Goal: Task Accomplishment & Management: Complete application form

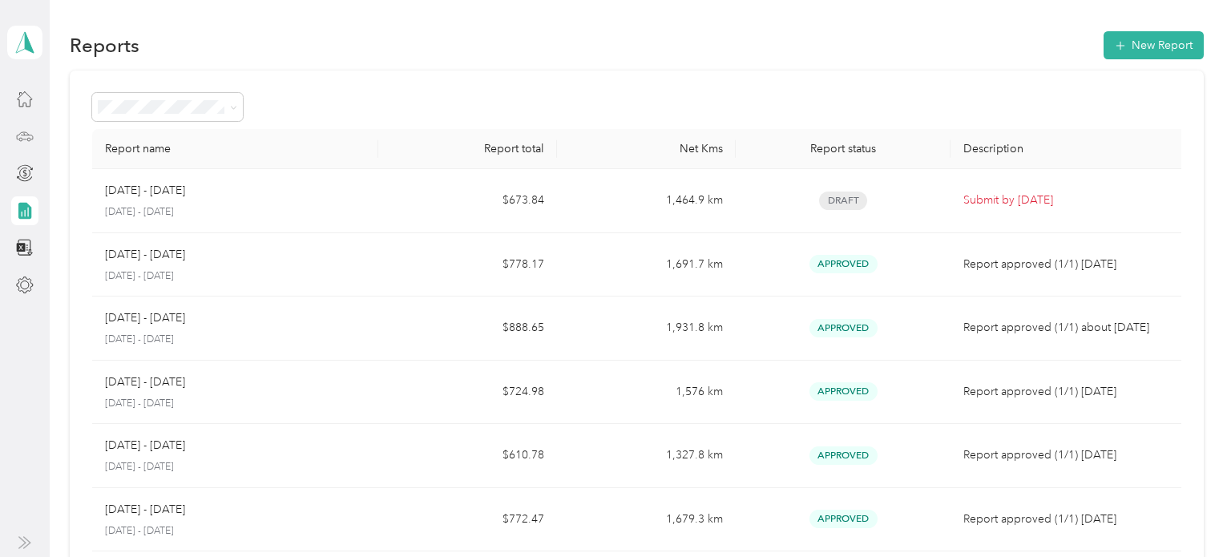
click at [25, 137] on icon at bounding box center [25, 136] width 18 height 18
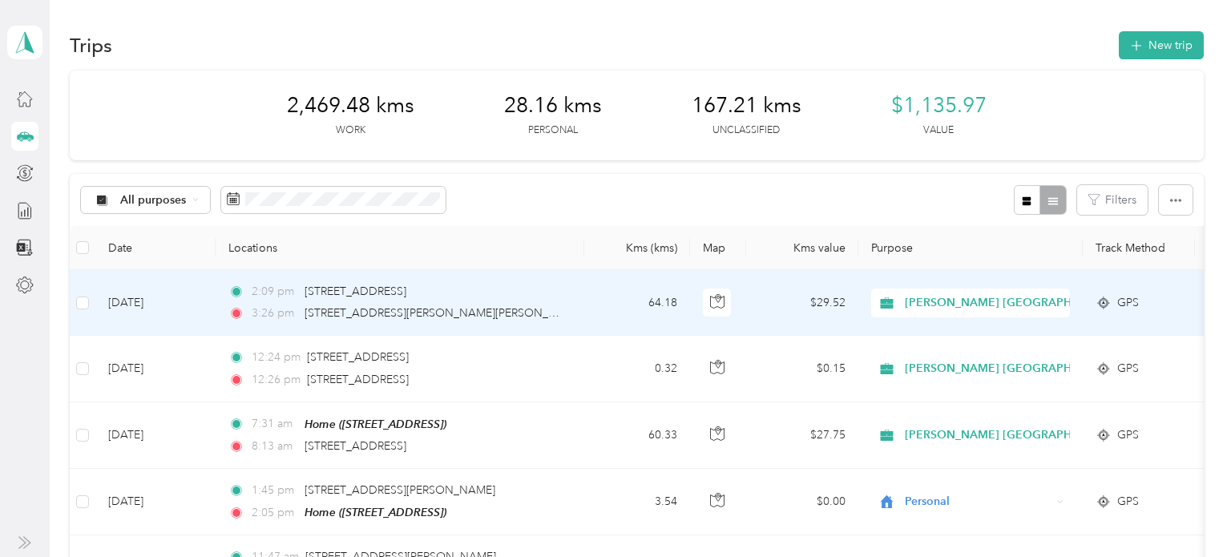
click at [605, 300] on td "64.18" at bounding box center [637, 303] width 106 height 66
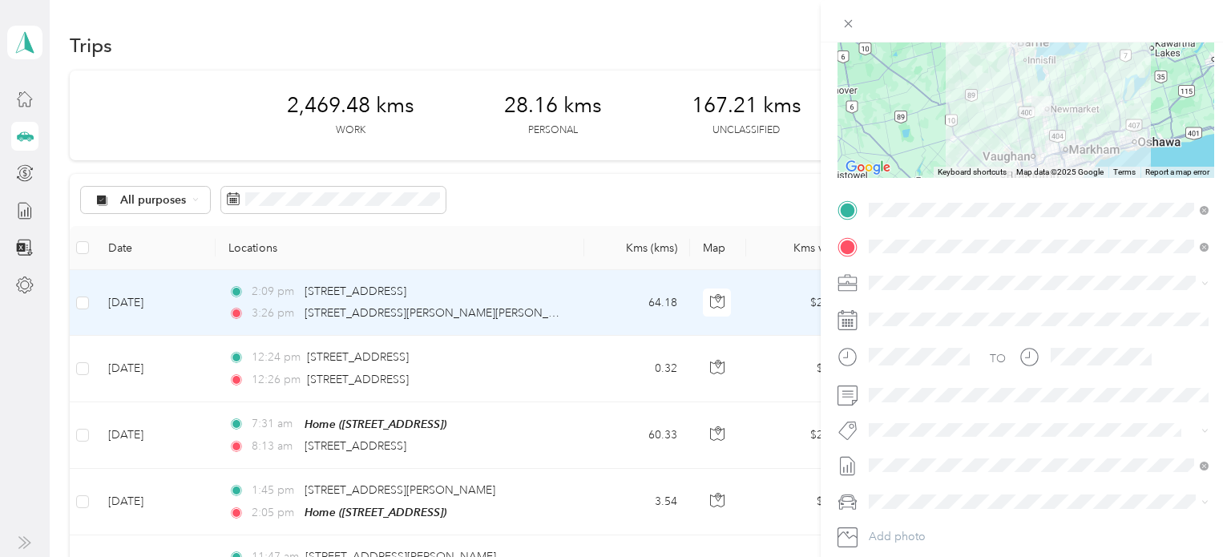
scroll to position [188, 0]
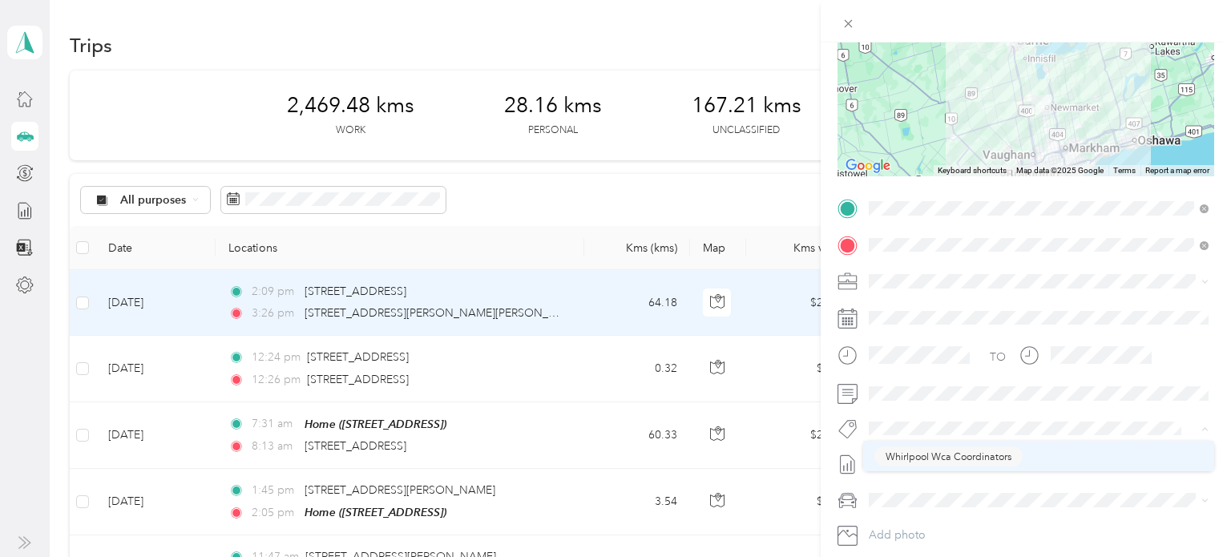
click at [921, 455] on span "Whirlpool Wca Coordinators" at bounding box center [948, 456] width 126 height 14
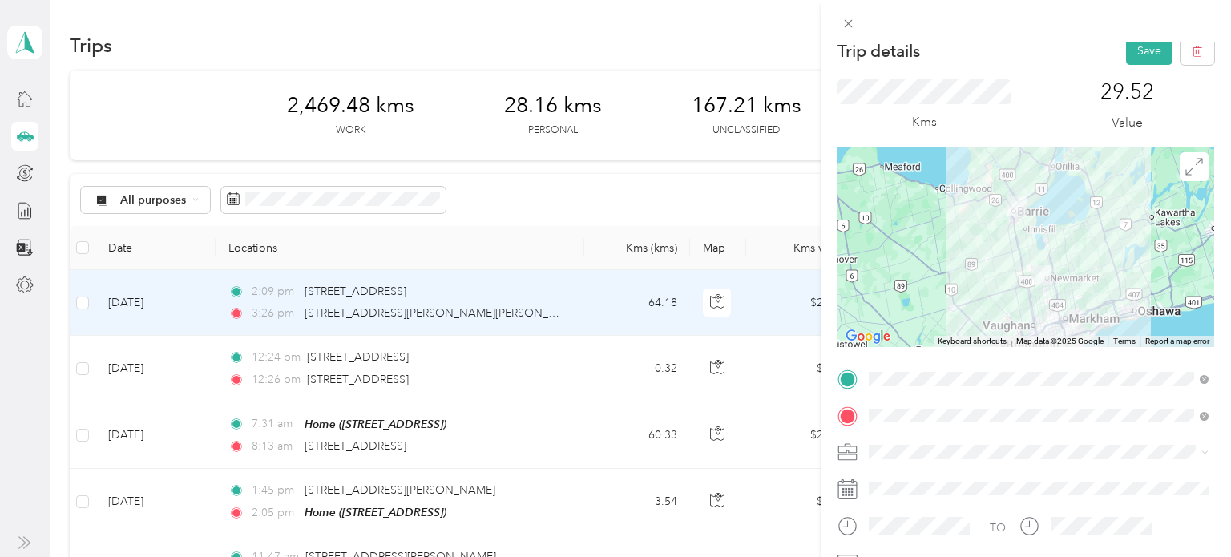
scroll to position [0, 0]
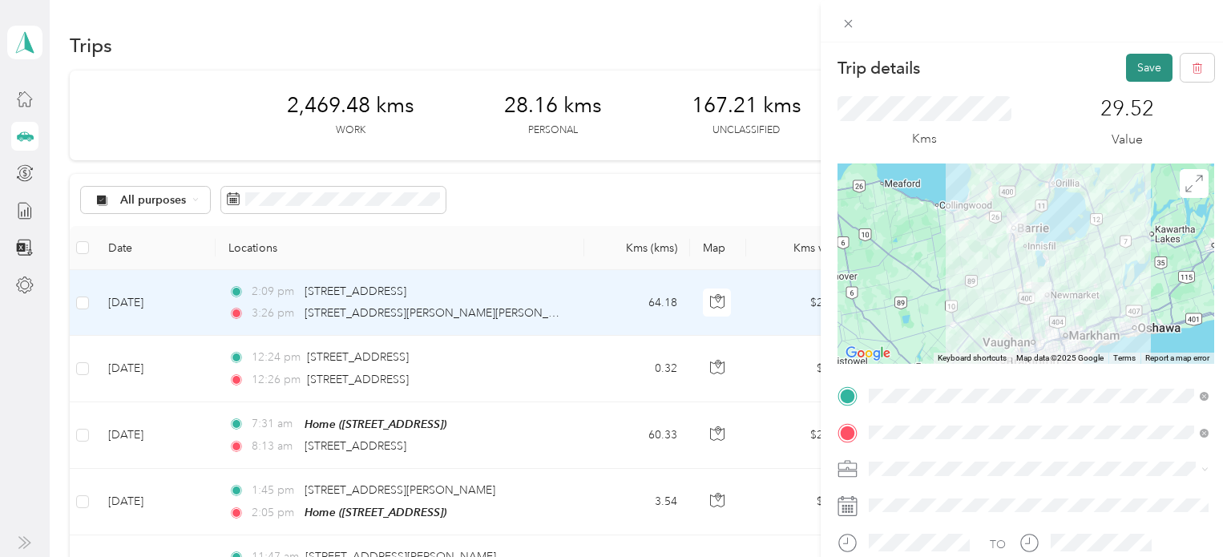
click at [1147, 66] on button "Save" at bounding box center [1149, 68] width 46 height 28
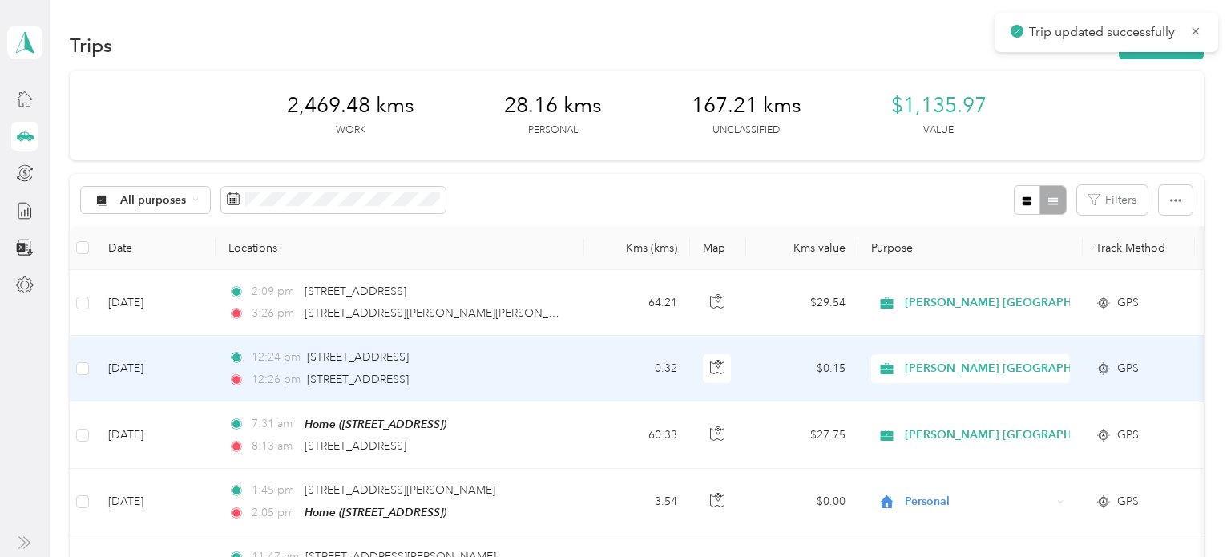
click at [594, 368] on td "0.32" at bounding box center [637, 369] width 106 height 66
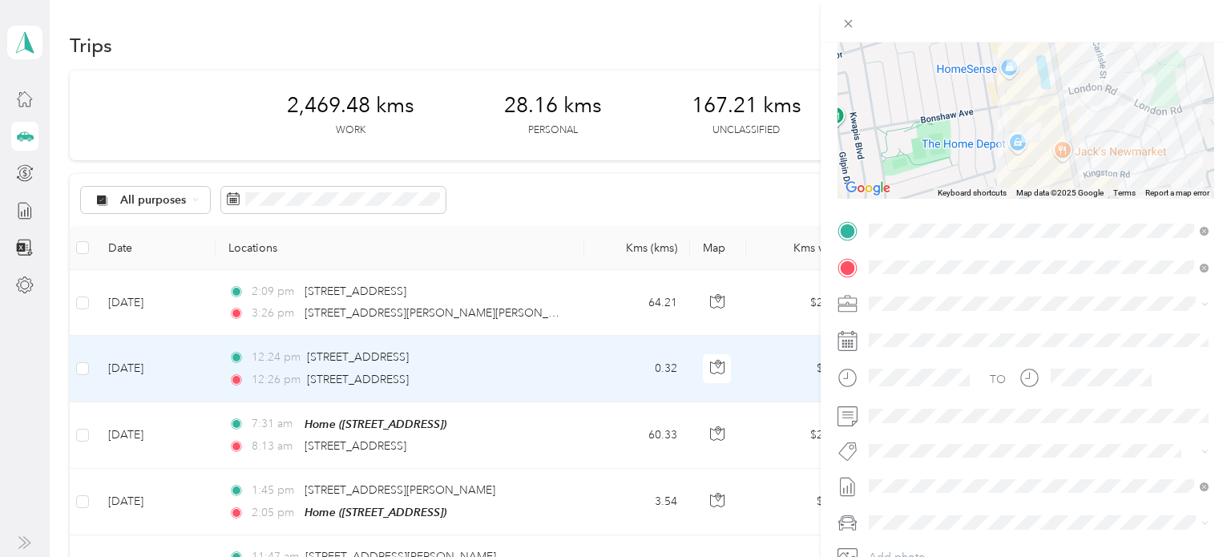
scroll to position [173, 0]
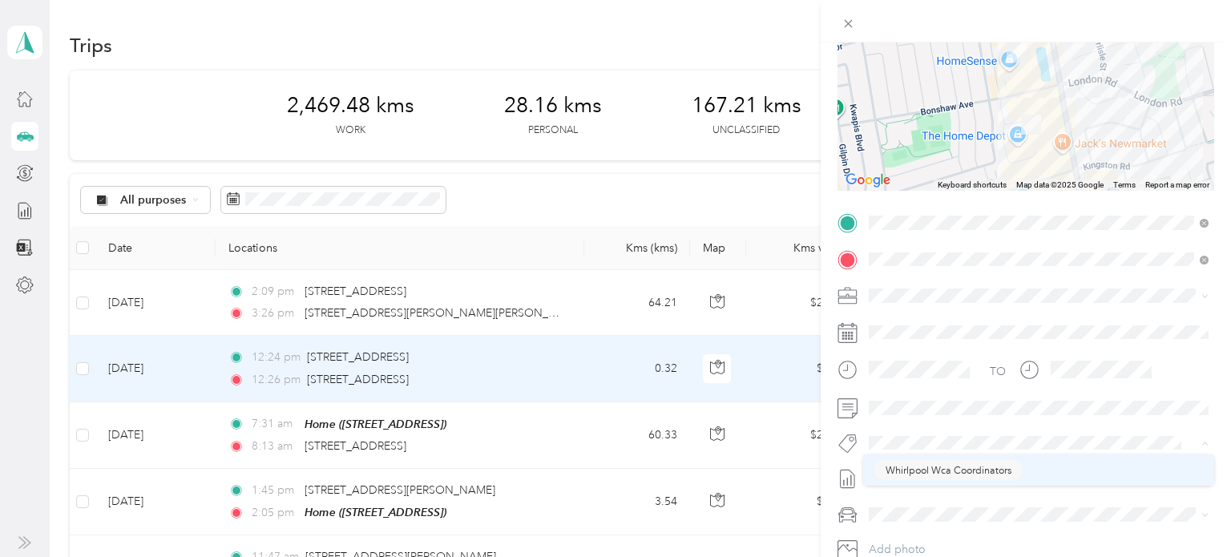
click at [932, 466] on span "Whirlpool Wca Coordinators" at bounding box center [948, 470] width 126 height 14
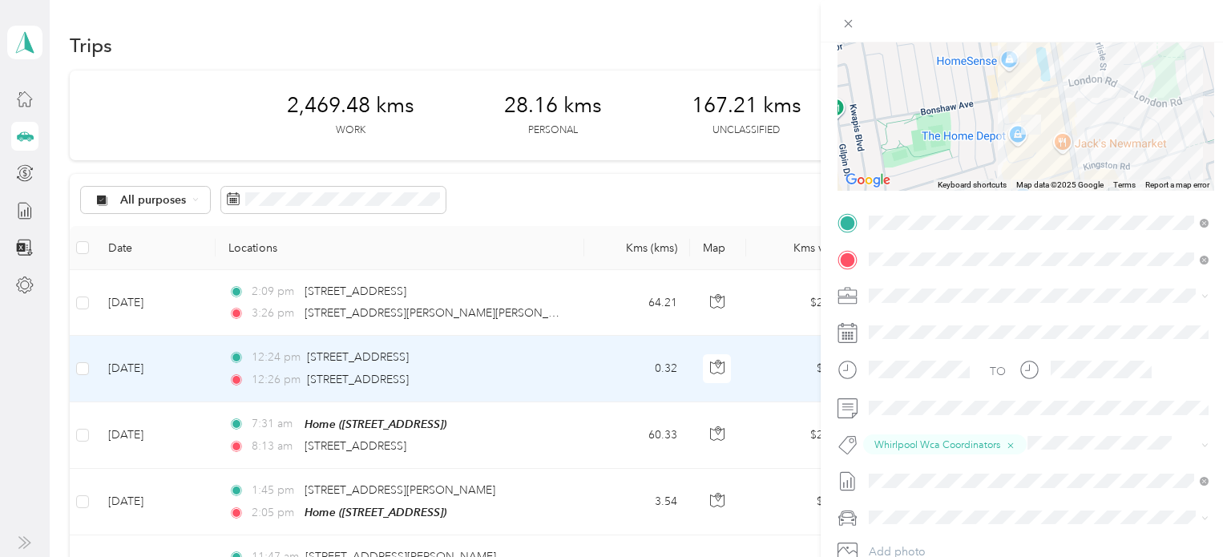
scroll to position [0, 0]
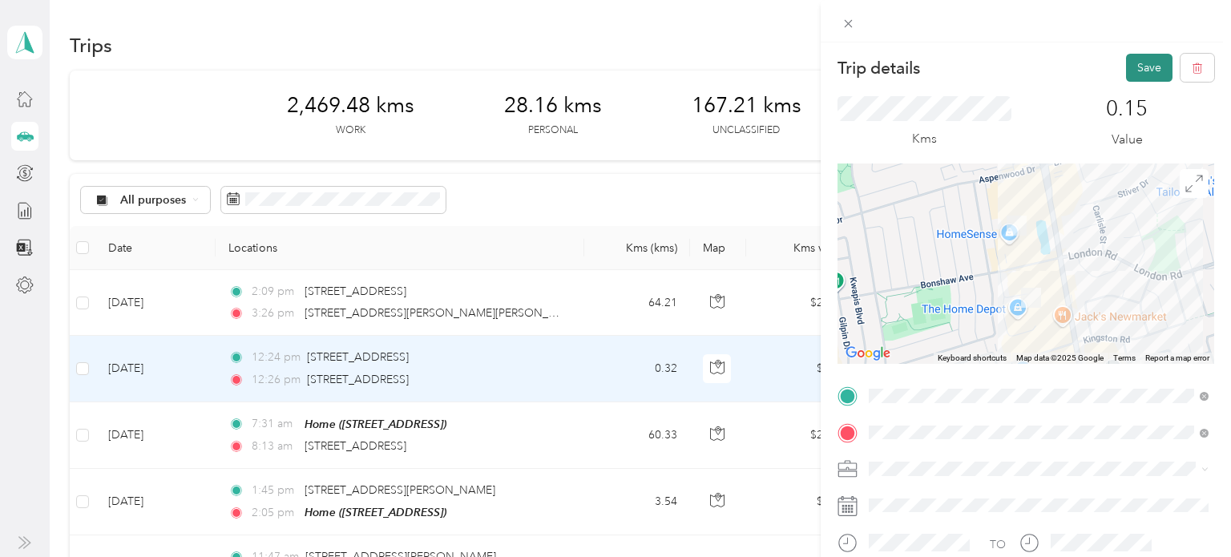
click at [1139, 68] on button "Save" at bounding box center [1149, 68] width 46 height 28
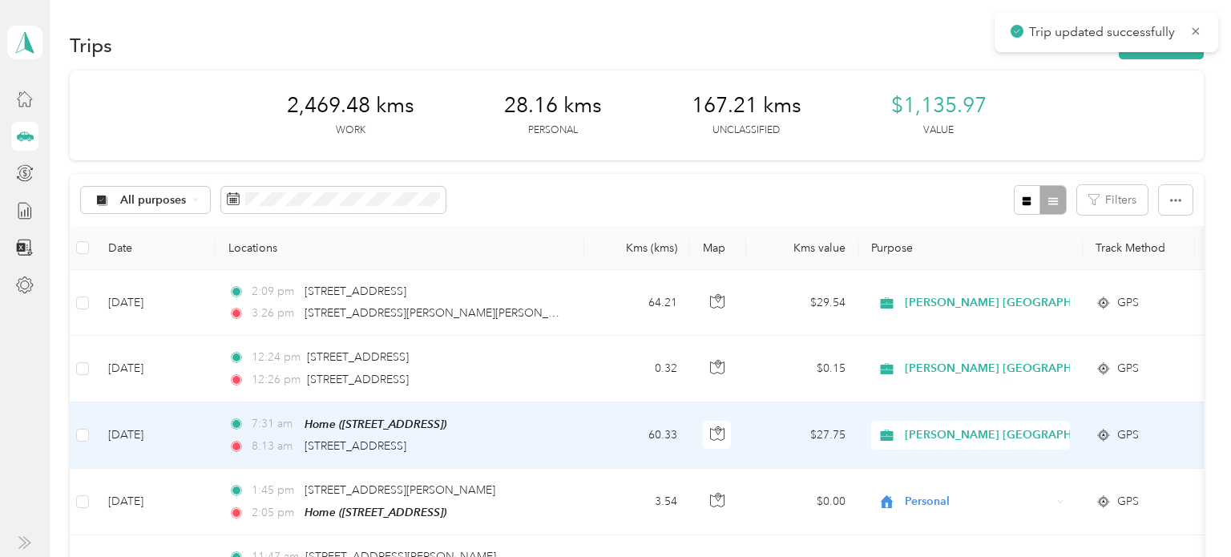
click at [593, 440] on td "60.33" at bounding box center [637, 435] width 106 height 67
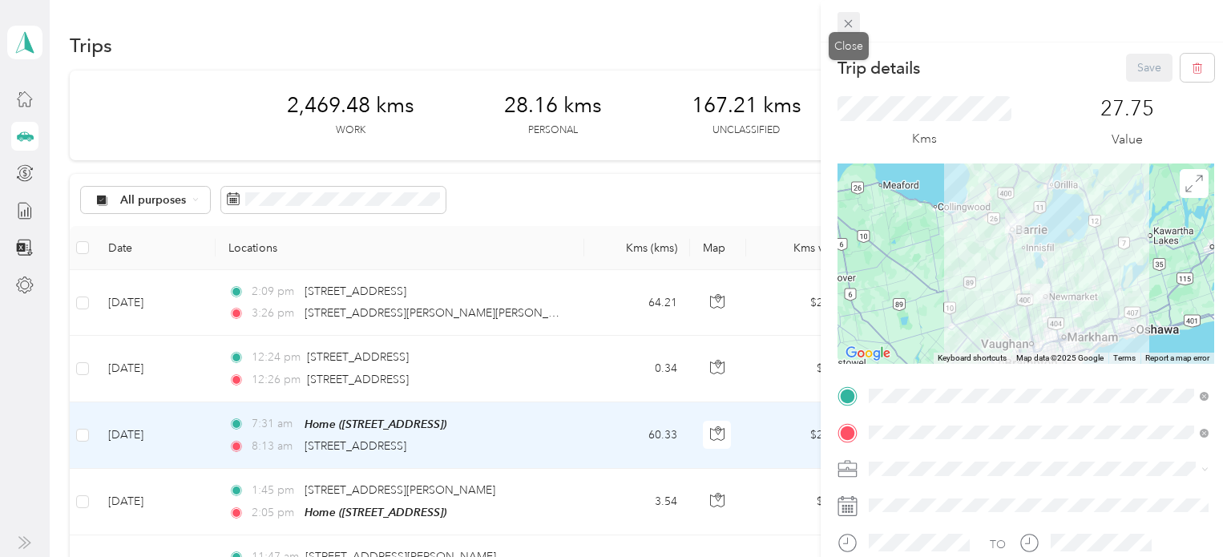
click at [847, 23] on icon at bounding box center [848, 24] width 14 height 14
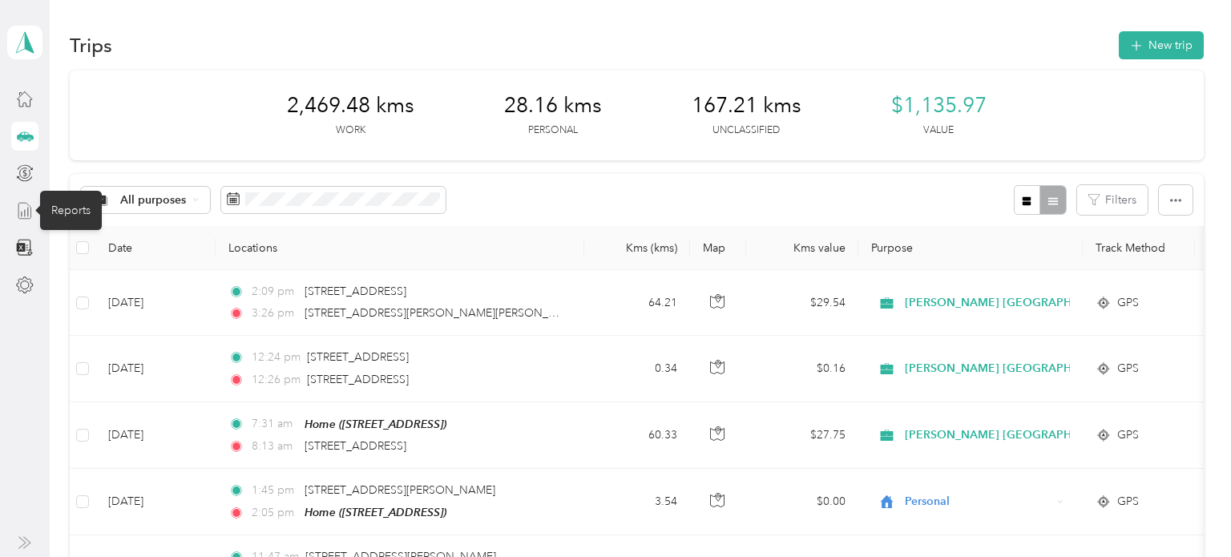
click at [22, 212] on icon at bounding box center [25, 211] width 18 height 18
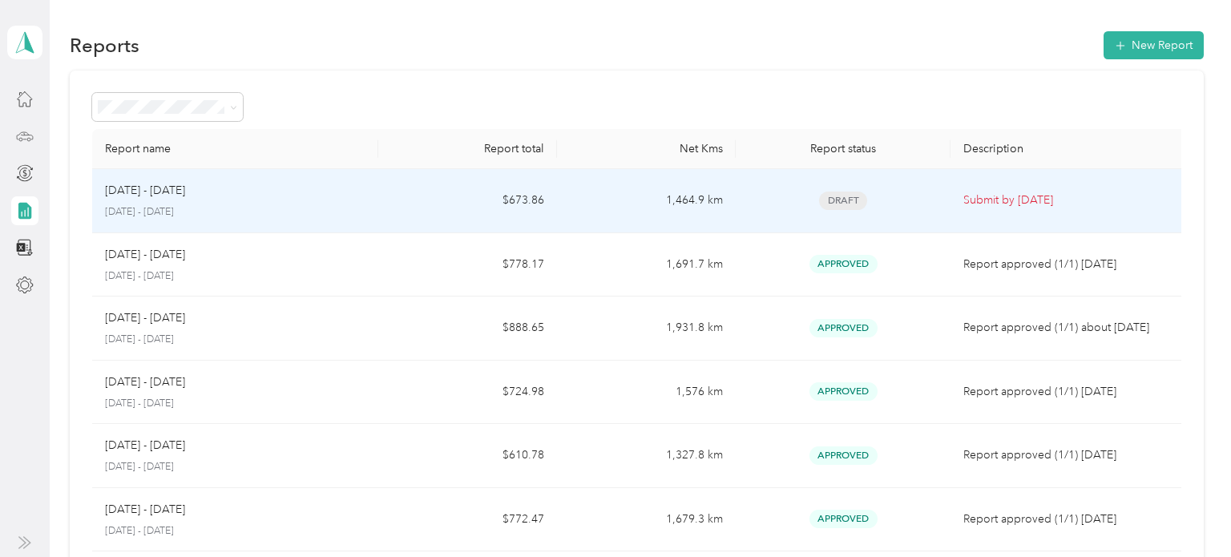
click at [356, 191] on div "[DATE] - [DATE]" at bounding box center [235, 191] width 260 height 18
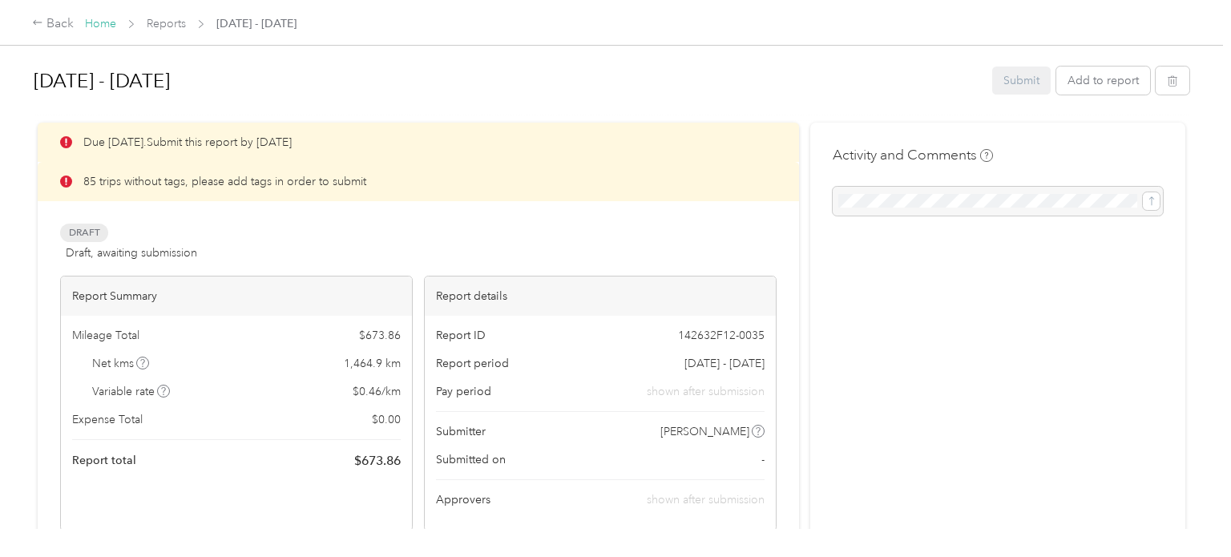
click at [93, 24] on link "Home" at bounding box center [100, 24] width 31 height 14
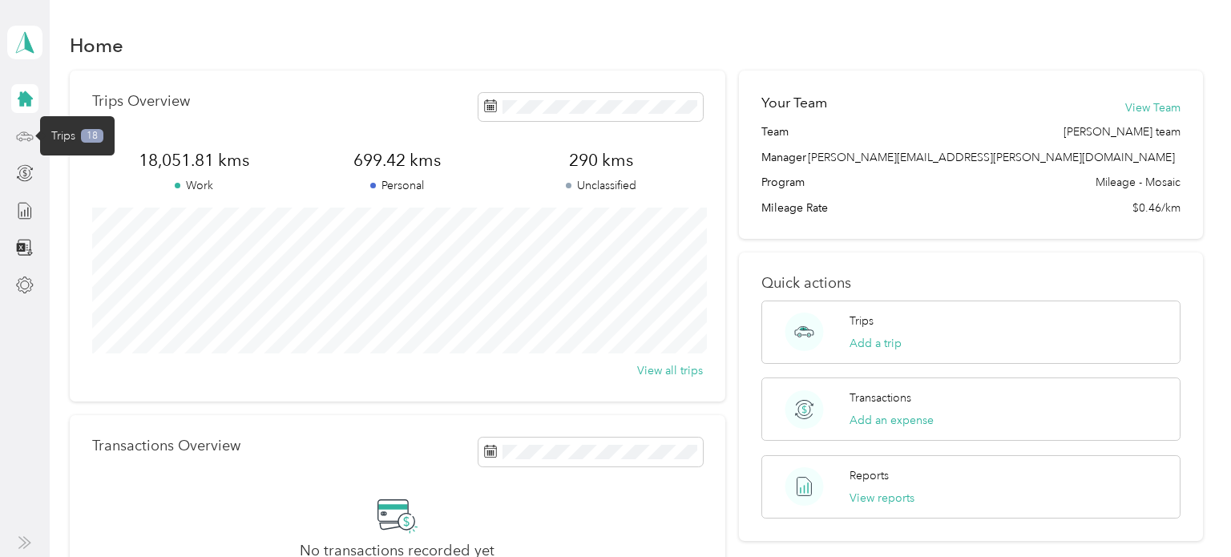
click at [26, 138] on icon at bounding box center [25, 136] width 18 height 18
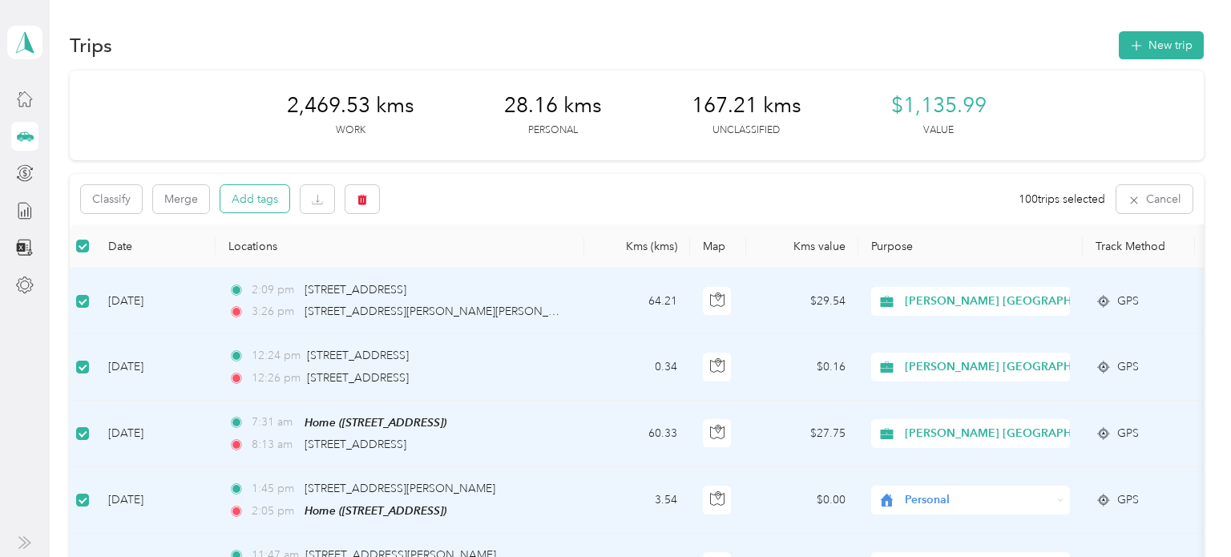
click at [252, 200] on button "Add tags" at bounding box center [254, 198] width 69 height 27
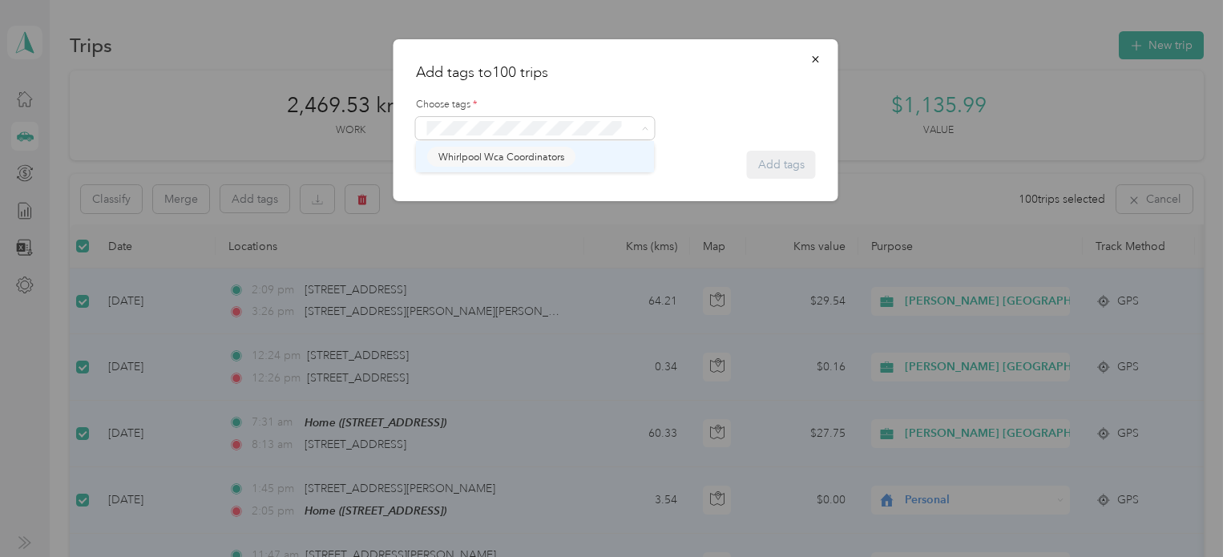
click at [493, 151] on span "Whirlpool Wca Coordinators" at bounding box center [501, 157] width 126 height 14
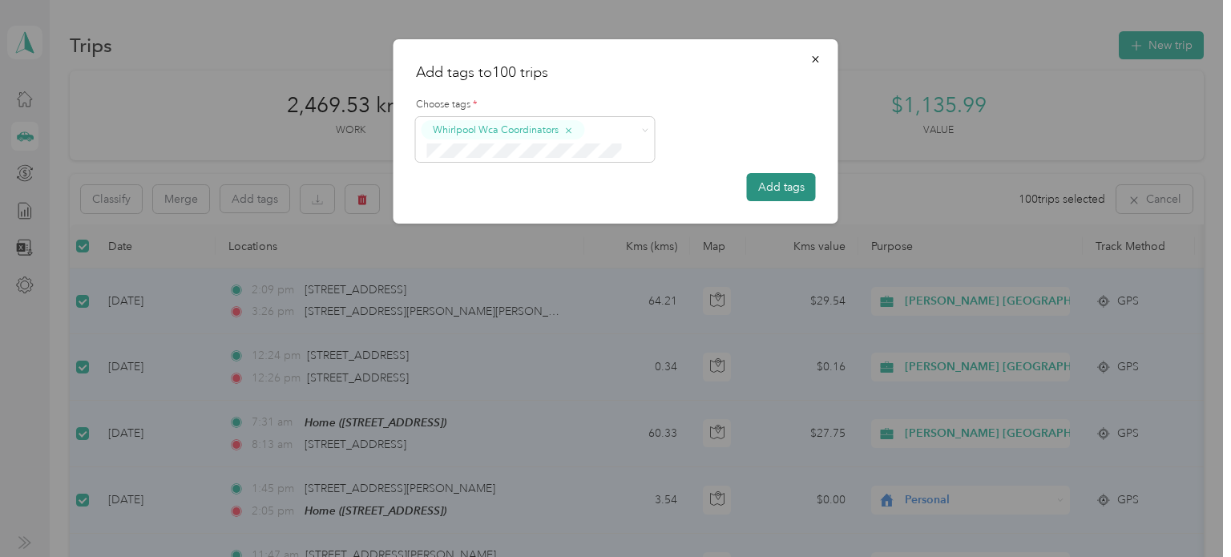
click at [773, 186] on button "Add tags" at bounding box center [781, 187] width 69 height 28
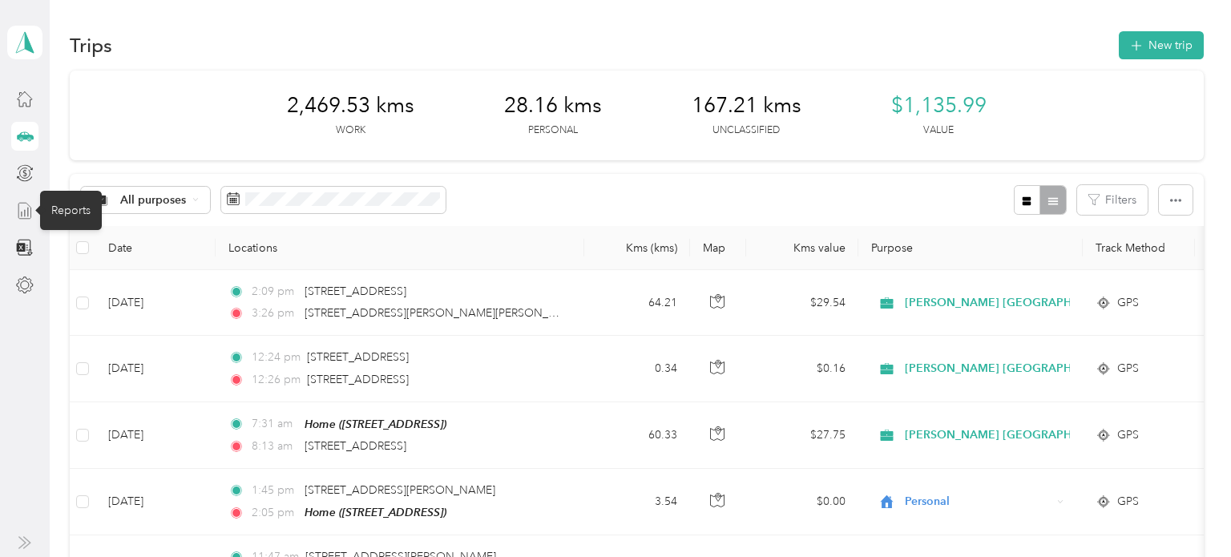
click at [24, 208] on icon at bounding box center [25, 211] width 18 height 18
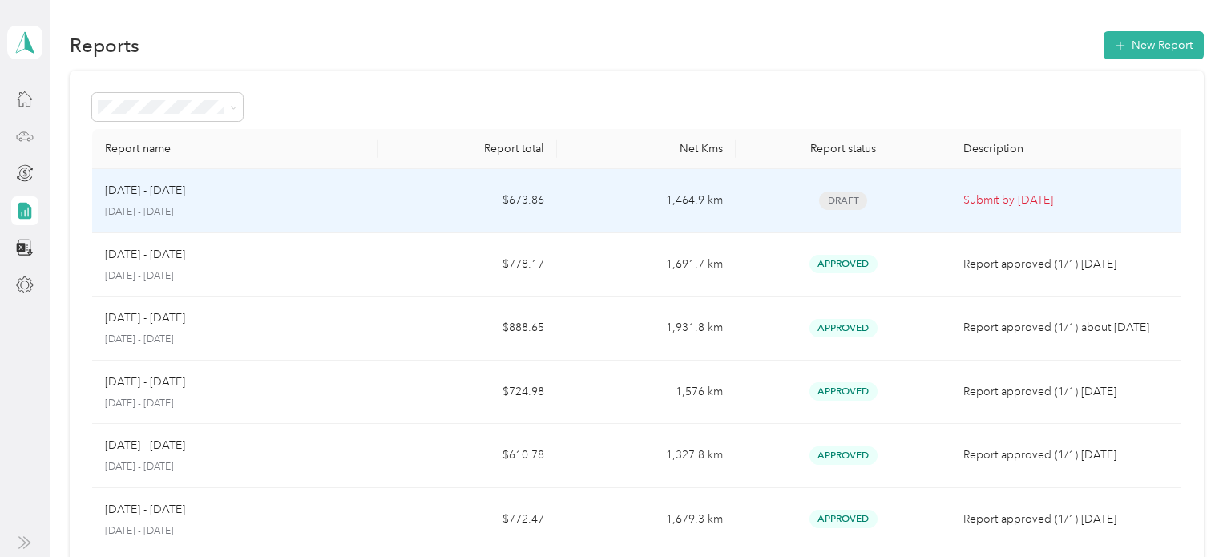
click at [369, 195] on td "Aug 1 - 31, 2025 August 1 - 31, 2025" at bounding box center [235, 201] width 286 height 64
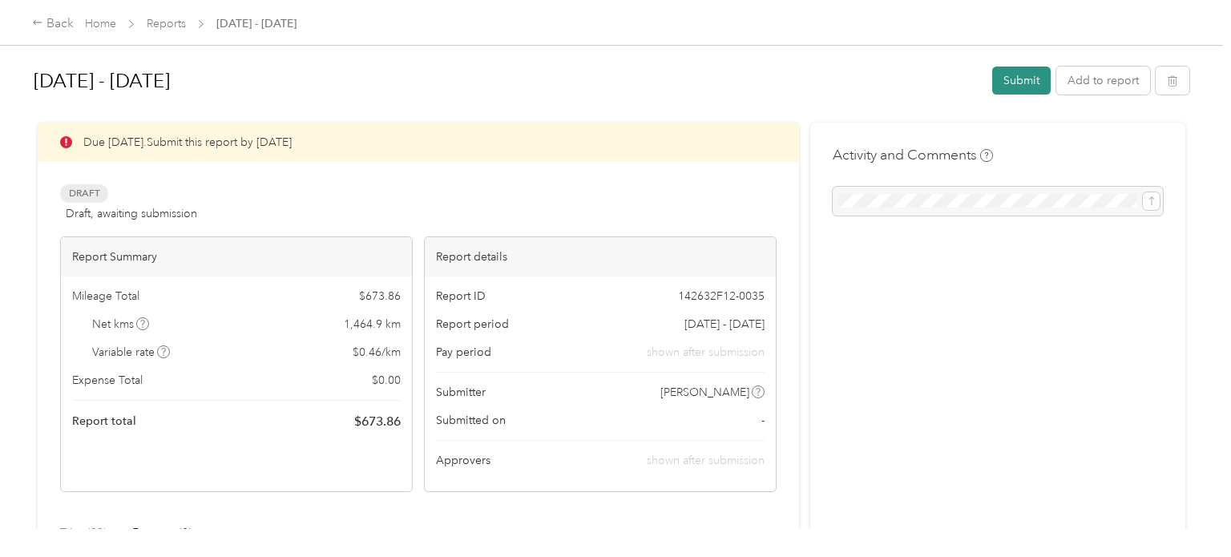
click at [1016, 81] on button "Submit" at bounding box center [1021, 81] width 58 height 28
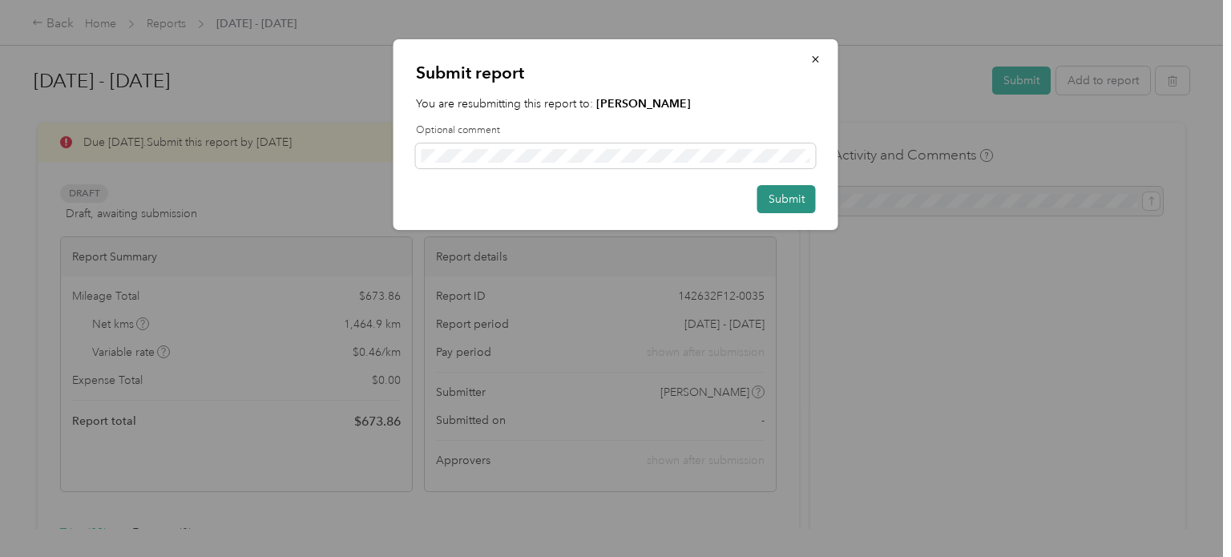
click at [772, 200] on button "Submit" at bounding box center [786, 199] width 58 height 28
